Goal: Find specific fact: Locate a discrete piece of known information

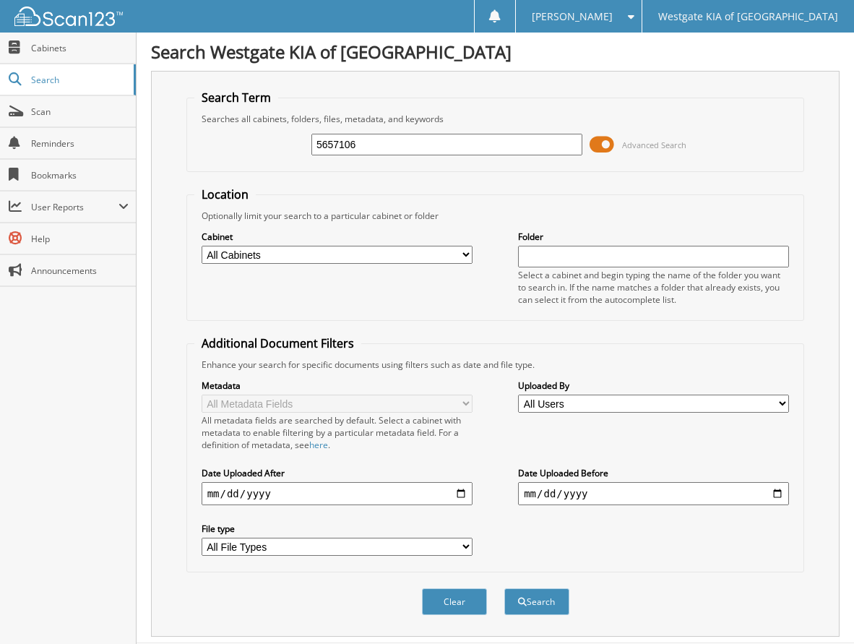
type input "5657106"
click at [504, 588] on button "Search" at bounding box center [536, 601] width 65 height 27
click at [603, 142] on span at bounding box center [601, 145] width 25 height 22
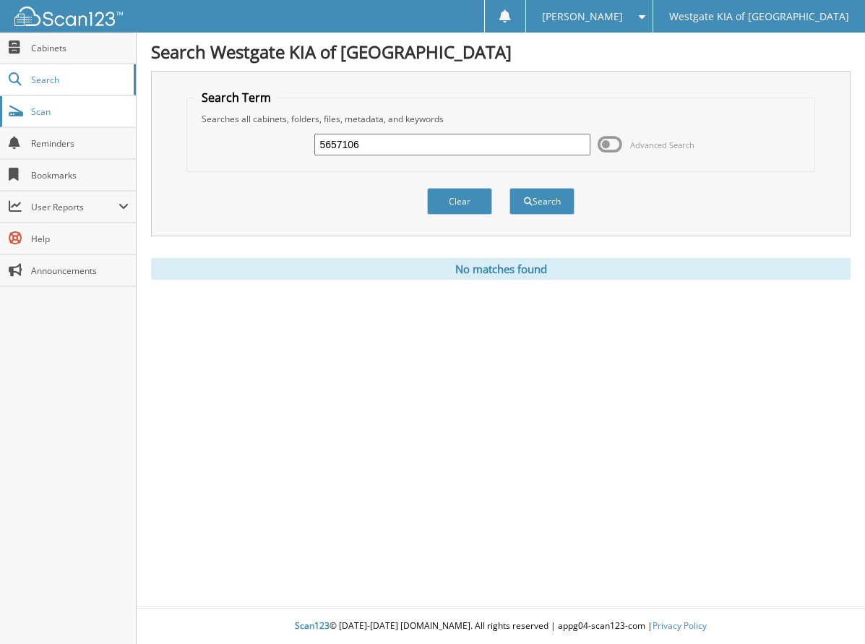
click at [94, 111] on span "Scan" at bounding box center [80, 111] width 98 height 12
